Goal: Task Accomplishment & Management: Manage account settings

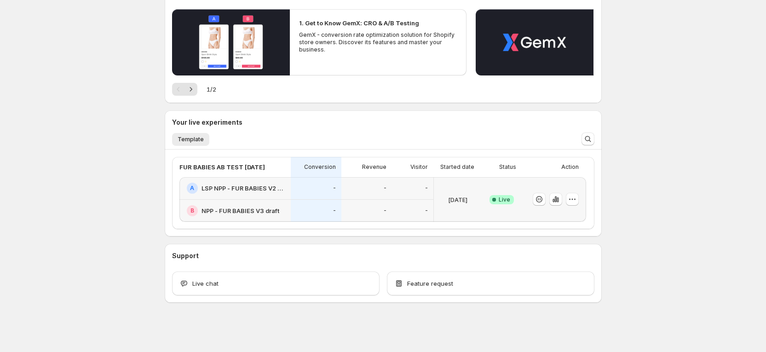
scroll to position [100, 0]
click at [255, 185] on h2 "LSP NPP - FUR BABIES V2 75 ACTIONS *LIVE PAGE LATEST*" at bounding box center [243, 187] width 84 height 9
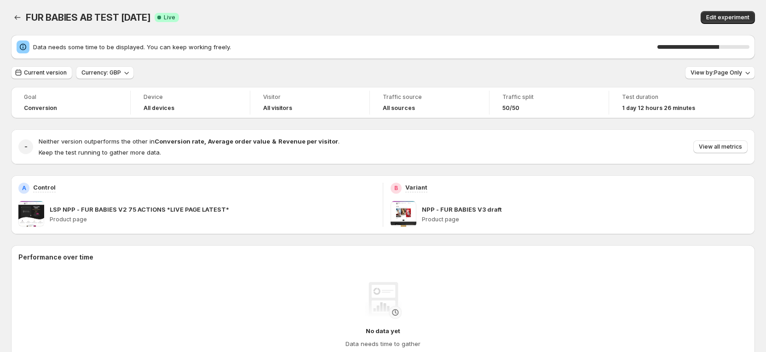
drag, startPoint x: 726, startPoint y: 16, endPoint x: 588, endPoint y: 17, distance: 137.5
click at [588, 17] on div "Edit experiment" at bounding box center [597, 17] width 313 height 13
drag, startPoint x: 724, startPoint y: 19, endPoint x: 453, endPoint y: 19, distance: 270.8
click at [434, 19] on div "FUR BABIES AB TEST 18 august 2025 Success Complete Live" at bounding box center [230, 17] width 408 height 13
click at [720, 17] on span "Edit experiment" at bounding box center [727, 17] width 43 height 7
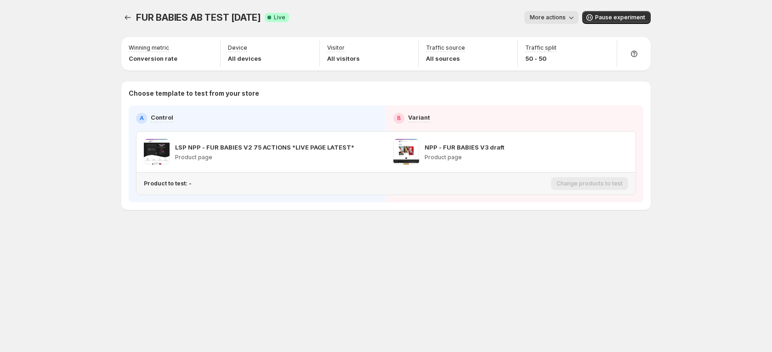
click at [174, 185] on p "Product to test: -" at bounding box center [168, 183] width 48 height 7
click at [178, 183] on p "Product to test: -" at bounding box center [168, 183] width 48 height 7
click at [126, 17] on icon "Experiments" at bounding box center [128, 17] width 6 height 5
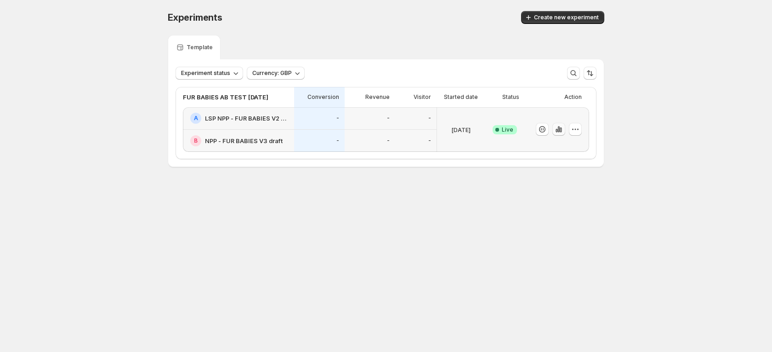
click at [562, 129] on icon "button" at bounding box center [561, 129] width 2 height 5
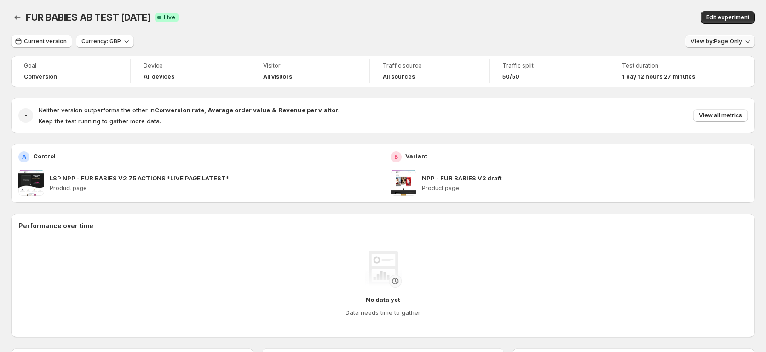
click at [717, 43] on span "View by: Page Only" at bounding box center [715, 41] width 51 height 7
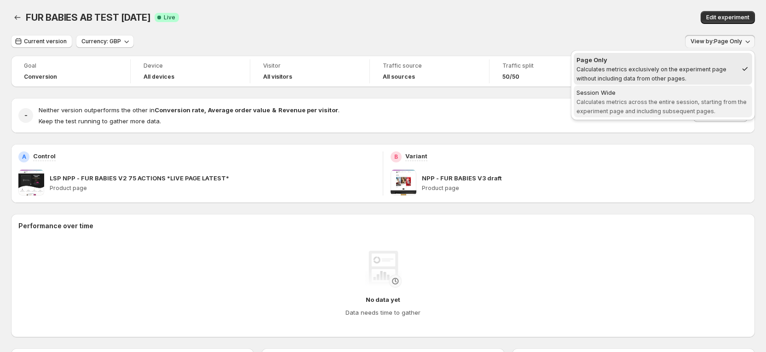
click at [691, 103] on span "Calculates metrics across the entire session, starting from the experiment page…" at bounding box center [661, 106] width 170 height 16
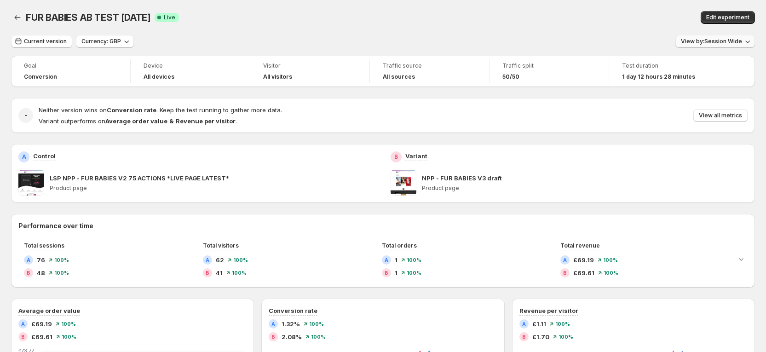
drag, startPoint x: 707, startPoint y: 39, endPoint x: 711, endPoint y: 44, distance: 5.9
click at [709, 39] on span "View by: Session Wide" at bounding box center [710, 41] width 61 height 7
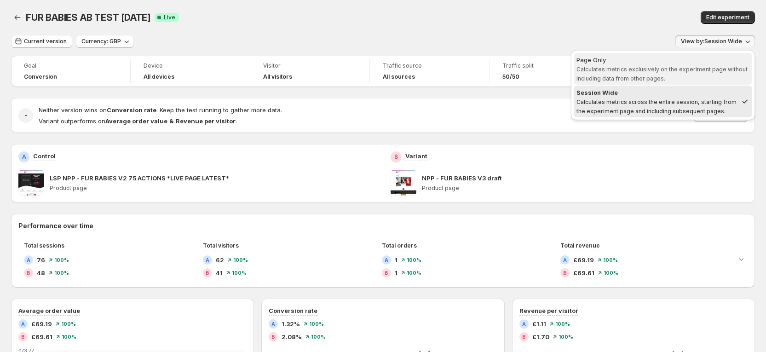
click at [693, 67] on span "Calculates metrics exclusively on the experiment page without including data fr…" at bounding box center [661, 74] width 171 height 16
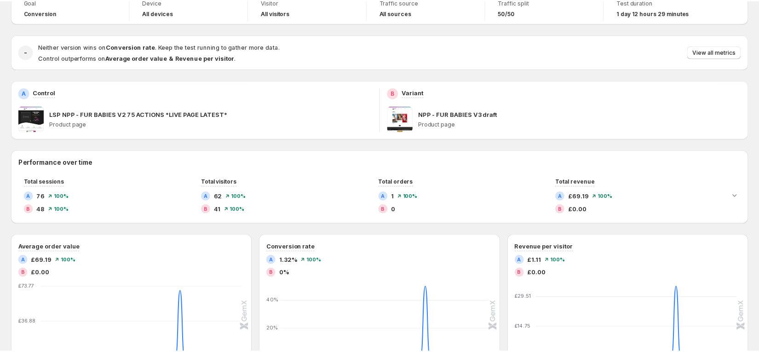
scroll to position [138, 0]
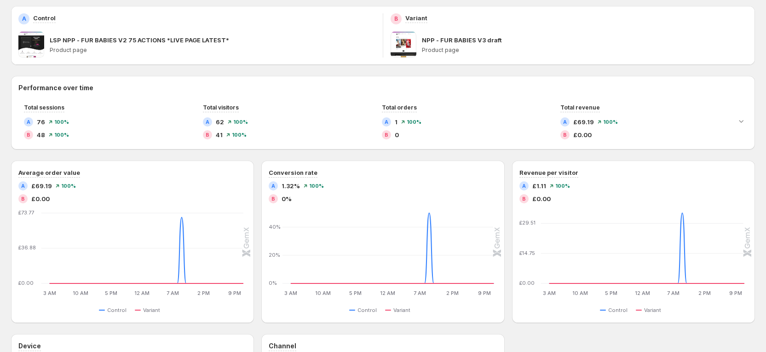
click at [411, 47] on span at bounding box center [403, 45] width 26 height 26
